Goal: Task Accomplishment & Management: Manage account settings

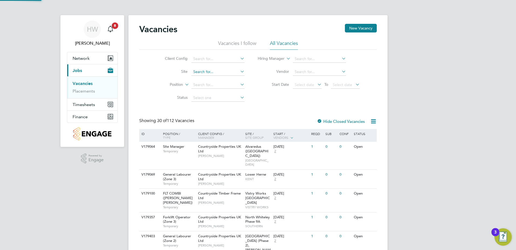
click at [211, 73] on input at bounding box center [217, 72] width 53 height 8
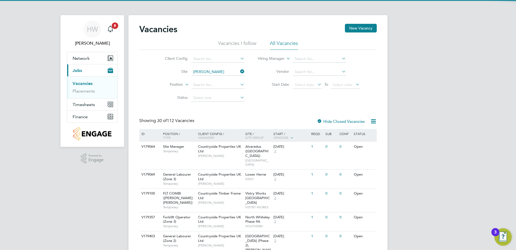
click at [210, 80] on li "Emmer Green Drive (Reading Golf Club)" at bounding box center [237, 79] width 92 height 7
type input "[PERSON_NAME][GEOGRAPHIC_DATA] (Reading Golf Club)"
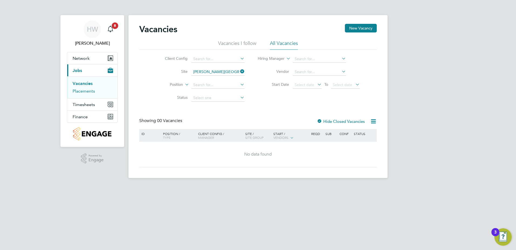
click at [95, 90] on link "Placements" at bounding box center [84, 90] width 22 height 5
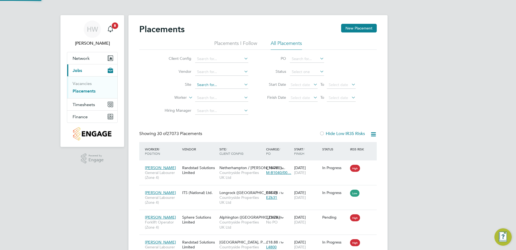
click at [202, 86] on input at bounding box center [221, 85] width 53 height 8
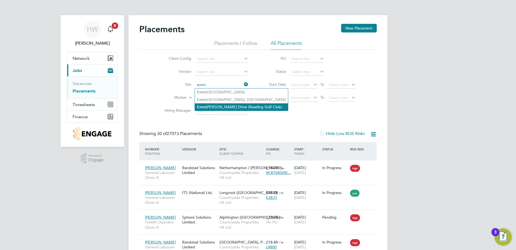
click at [209, 103] on li "Emm er Green Drive (Reading Golf Club)" at bounding box center [241, 106] width 93 height 7
type input "[PERSON_NAME][GEOGRAPHIC_DATA] (Reading Golf Club)"
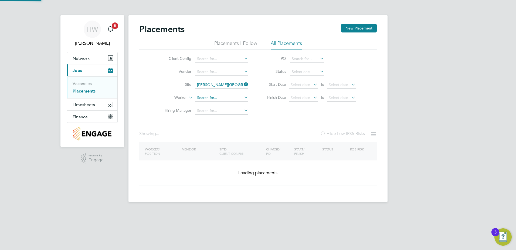
click at [207, 98] on input at bounding box center [221, 98] width 53 height 8
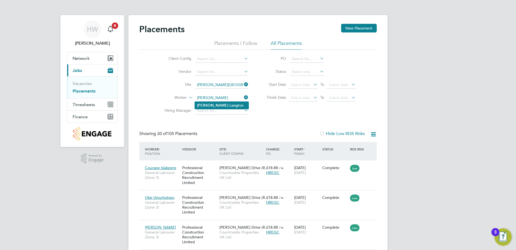
click at [222, 103] on li "Dale Lang ton" at bounding box center [222, 105] width 54 height 7
type input "[PERSON_NAME]"
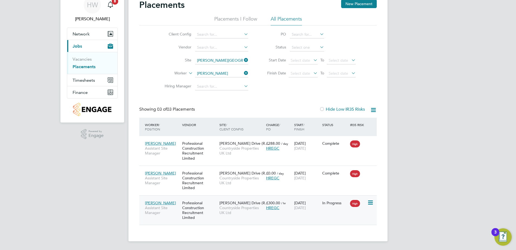
click at [224, 200] on span "Emmer Green Drive (R…" at bounding box center [244, 202] width 49 height 5
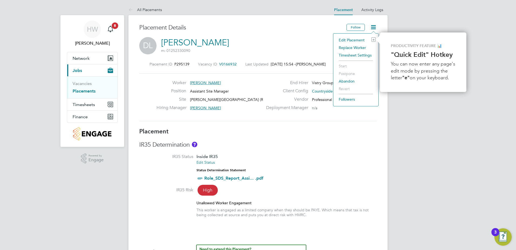
click at [350, 38] on li "Edit Placement e" at bounding box center [356, 40] width 40 height 8
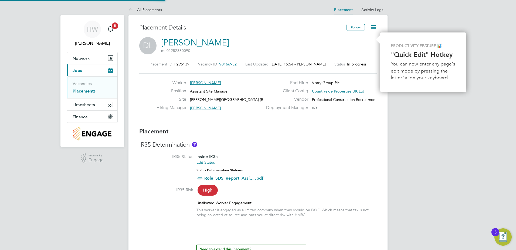
type input "[PERSON_NAME]"
type input "[DATE]"
type input "07:30"
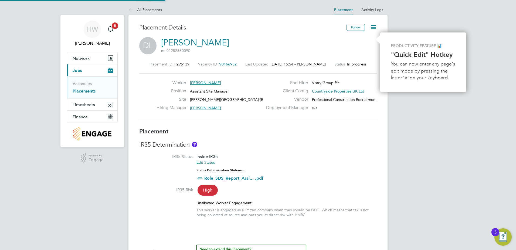
type input "16:30"
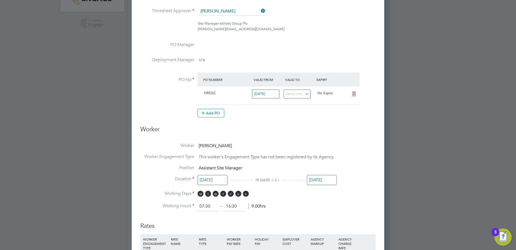
click at [317, 177] on input "[DATE]" at bounding box center [322, 180] width 30 height 10
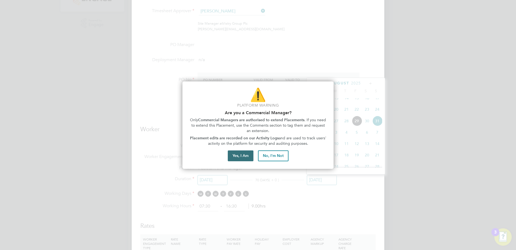
click at [241, 157] on button "Yes, I Am" at bounding box center [241, 155] width 26 height 11
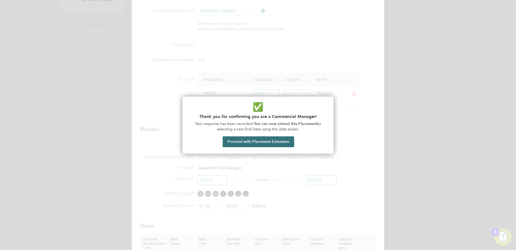
click at [258, 142] on button "Proceed with Placement Extension" at bounding box center [259, 141] width 72 height 11
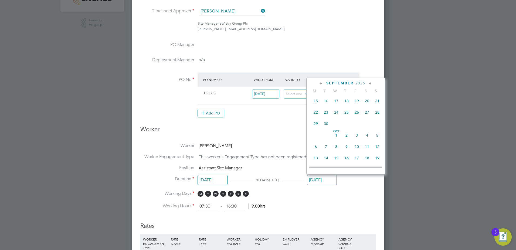
click at [324, 129] on span "30" at bounding box center [326, 123] width 10 height 10
type input "[DATE]"
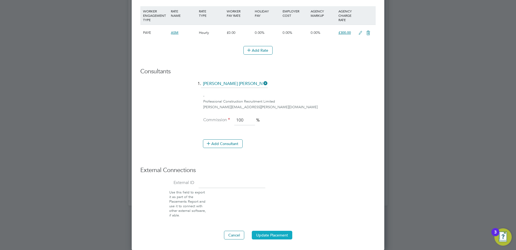
click at [260, 233] on button "Update Placement" at bounding box center [272, 234] width 41 height 9
